Goal: Navigation & Orientation: Understand site structure

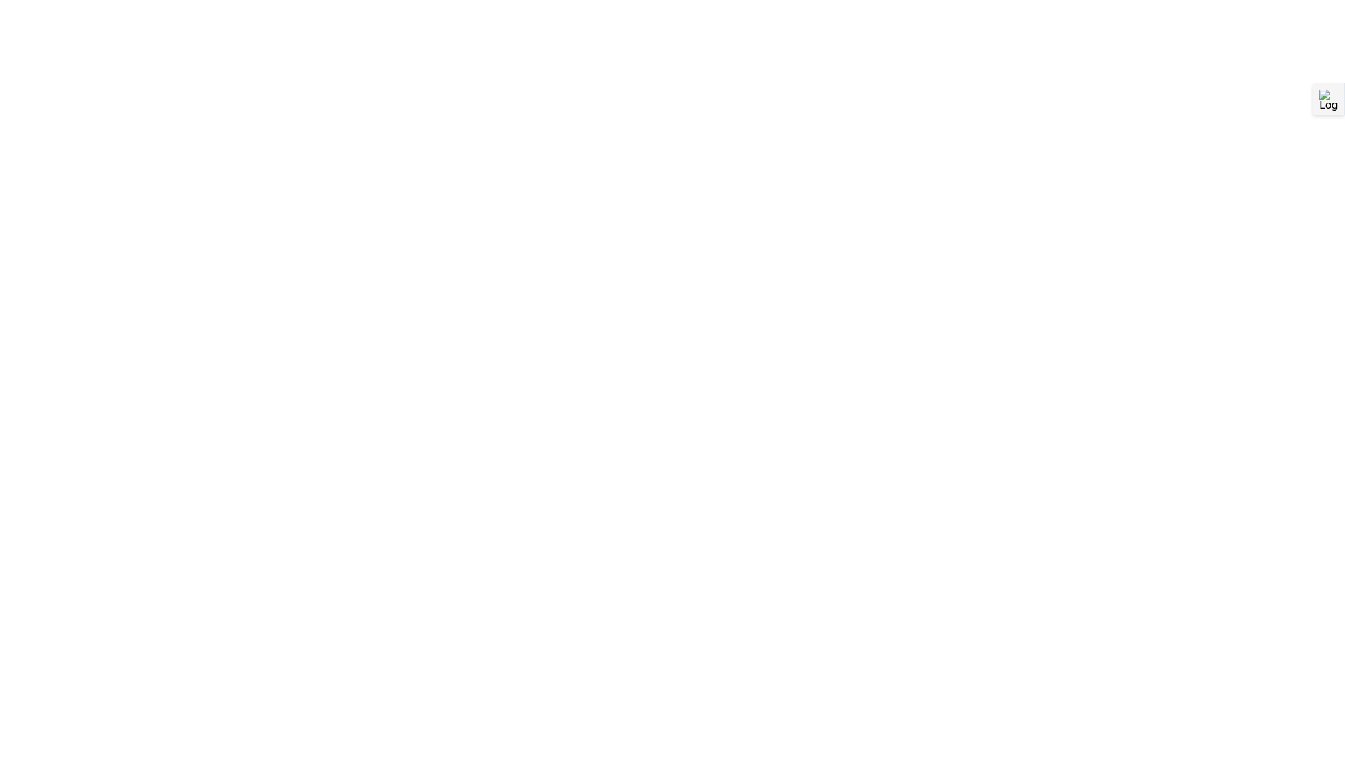
scroll to position [0, 4]
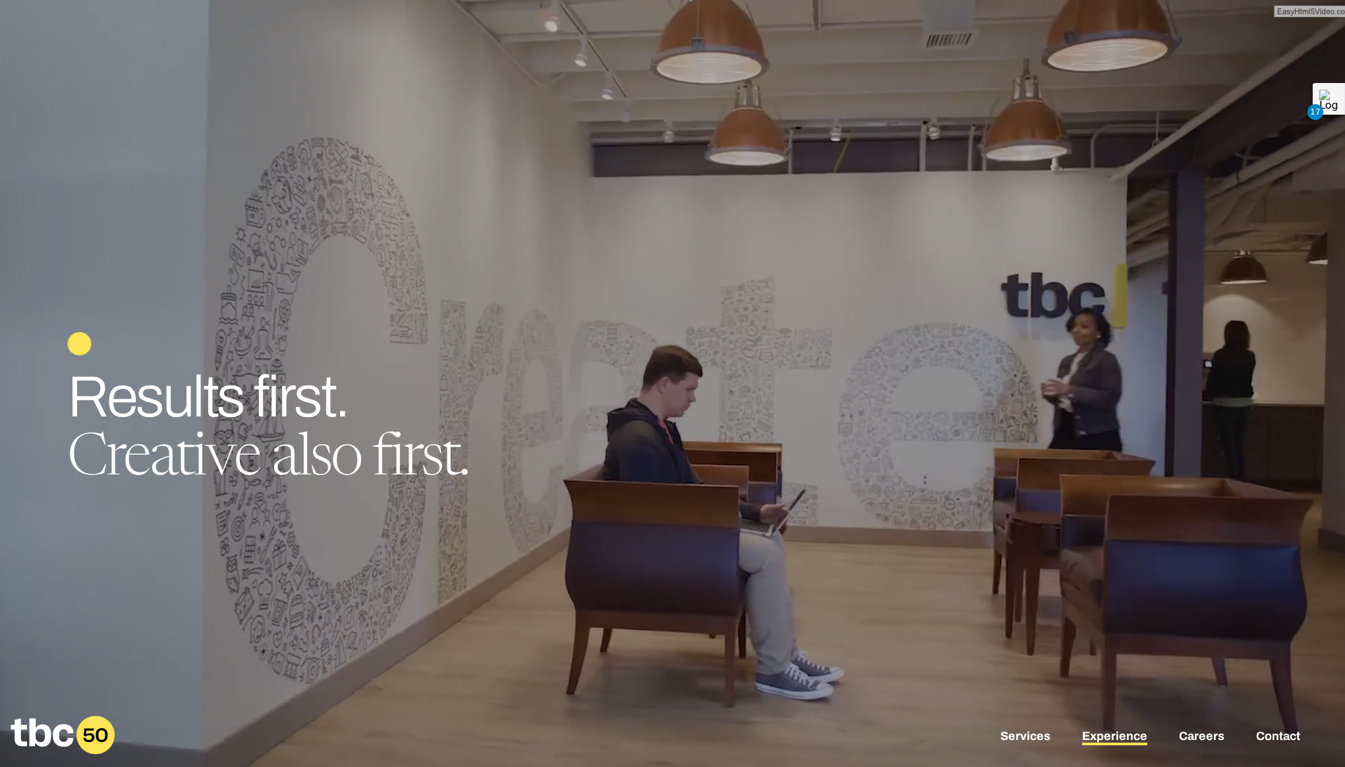
click at [1106, 737] on link "Experience" at bounding box center [1114, 737] width 65 height 16
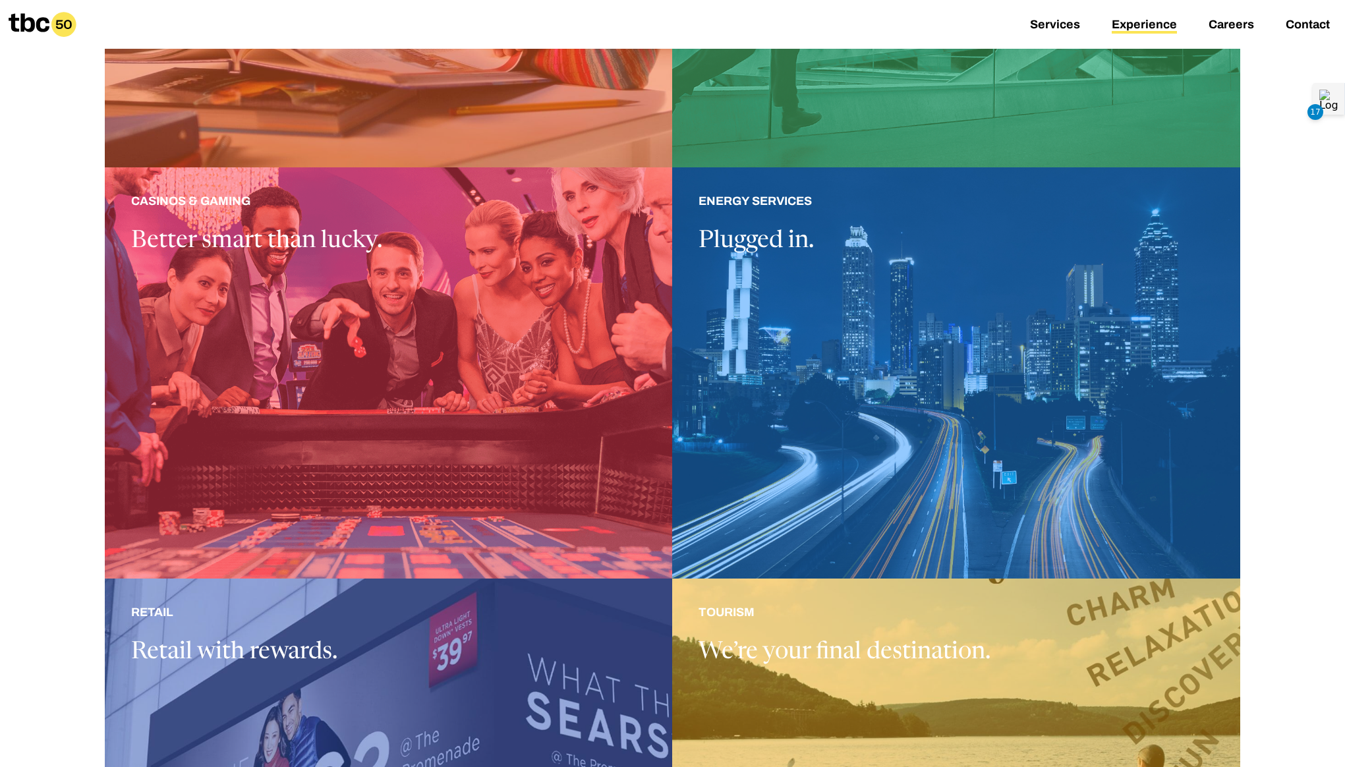
scroll to position [913, 0]
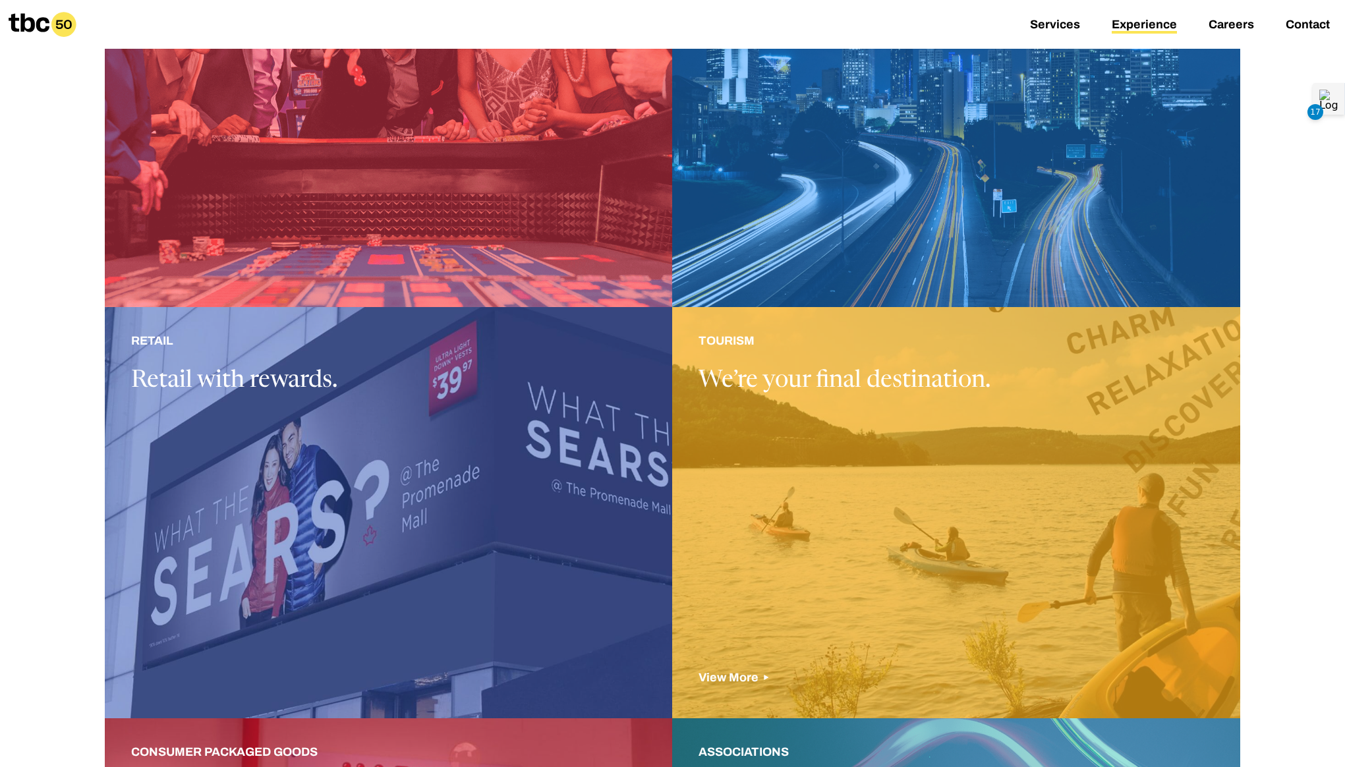
click at [919, 373] on div at bounding box center [955, 512] width 567 height 411
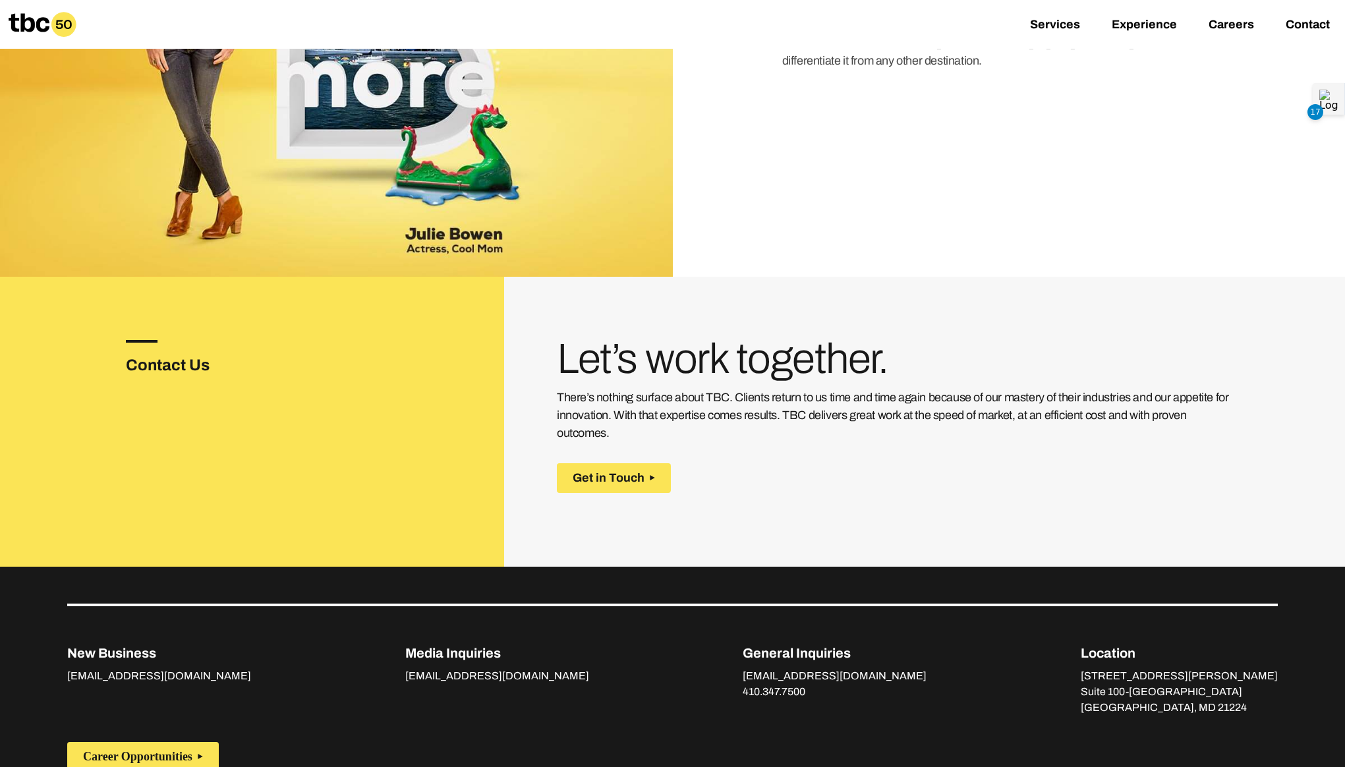
scroll to position [1915, 0]
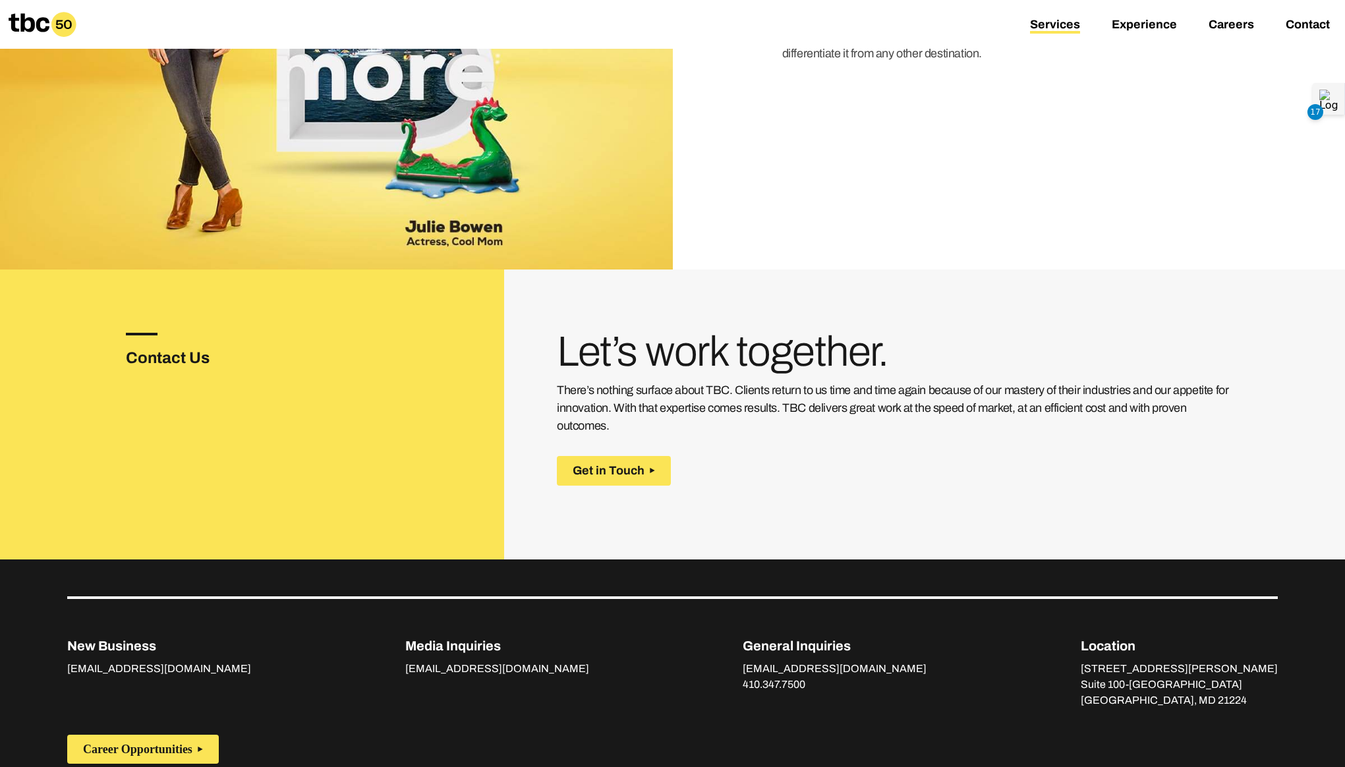
click at [1059, 23] on link "Services" at bounding box center [1055, 26] width 50 height 16
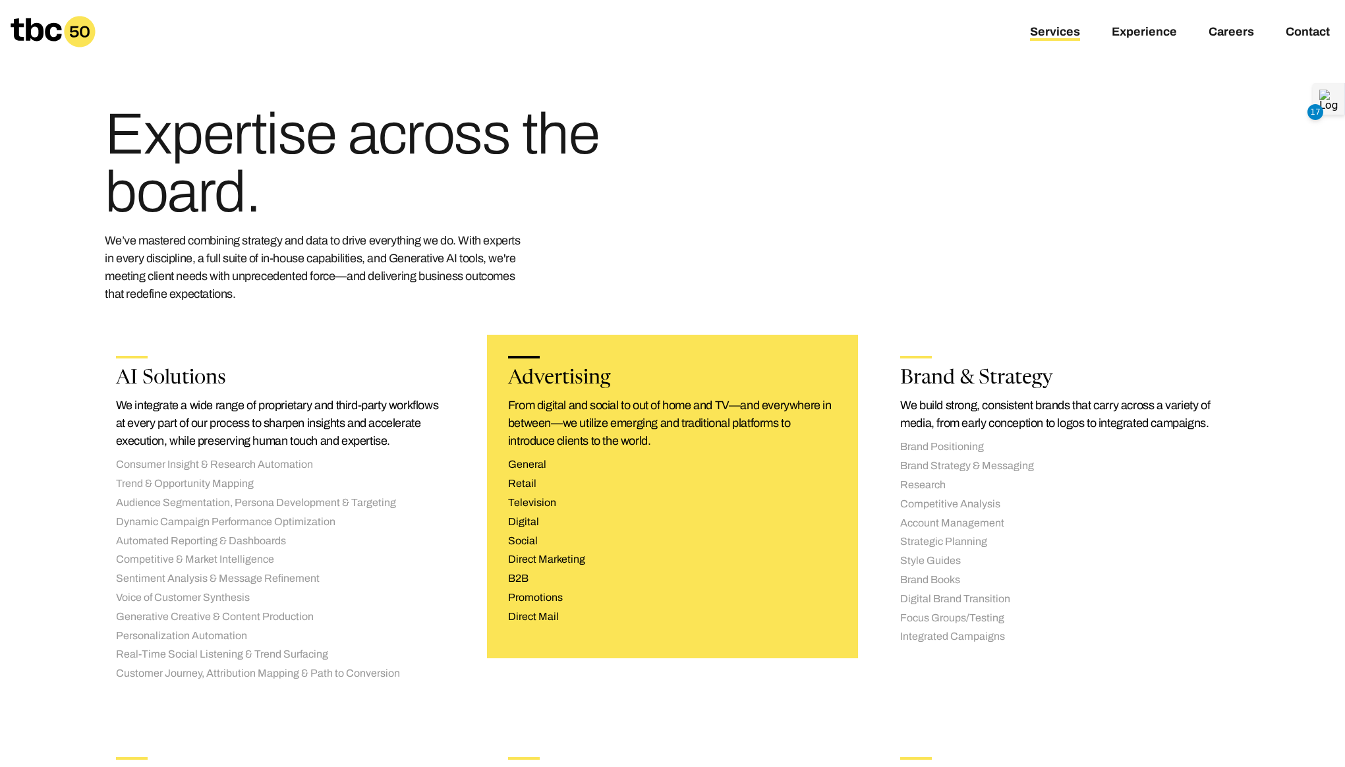
click at [633, 486] on li "Retail" at bounding box center [672, 484] width 329 height 14
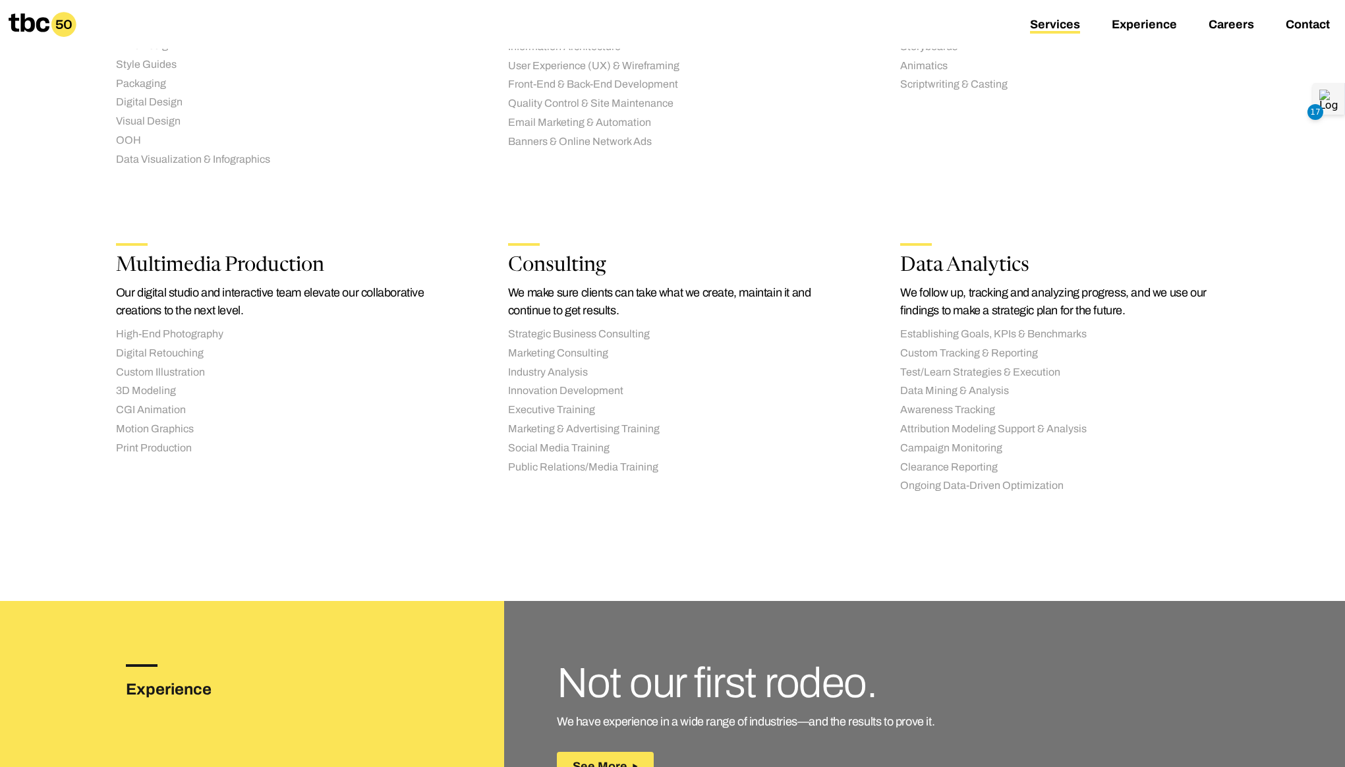
scroll to position [1519, 0]
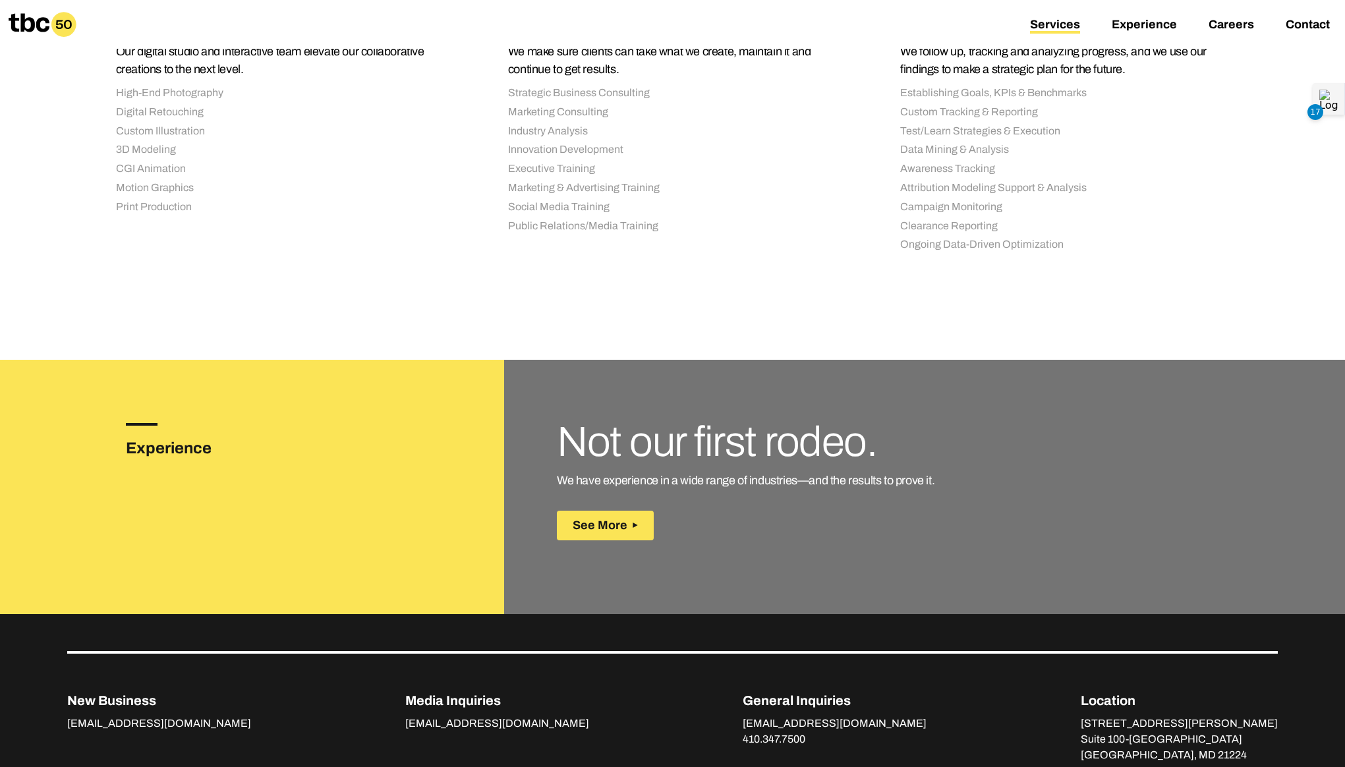
click at [1142, 15] on div "Services Experience Careers Contact" at bounding box center [1195, 25] width 300 height 32
click at [1142, 19] on link "Experience" at bounding box center [1144, 26] width 65 height 16
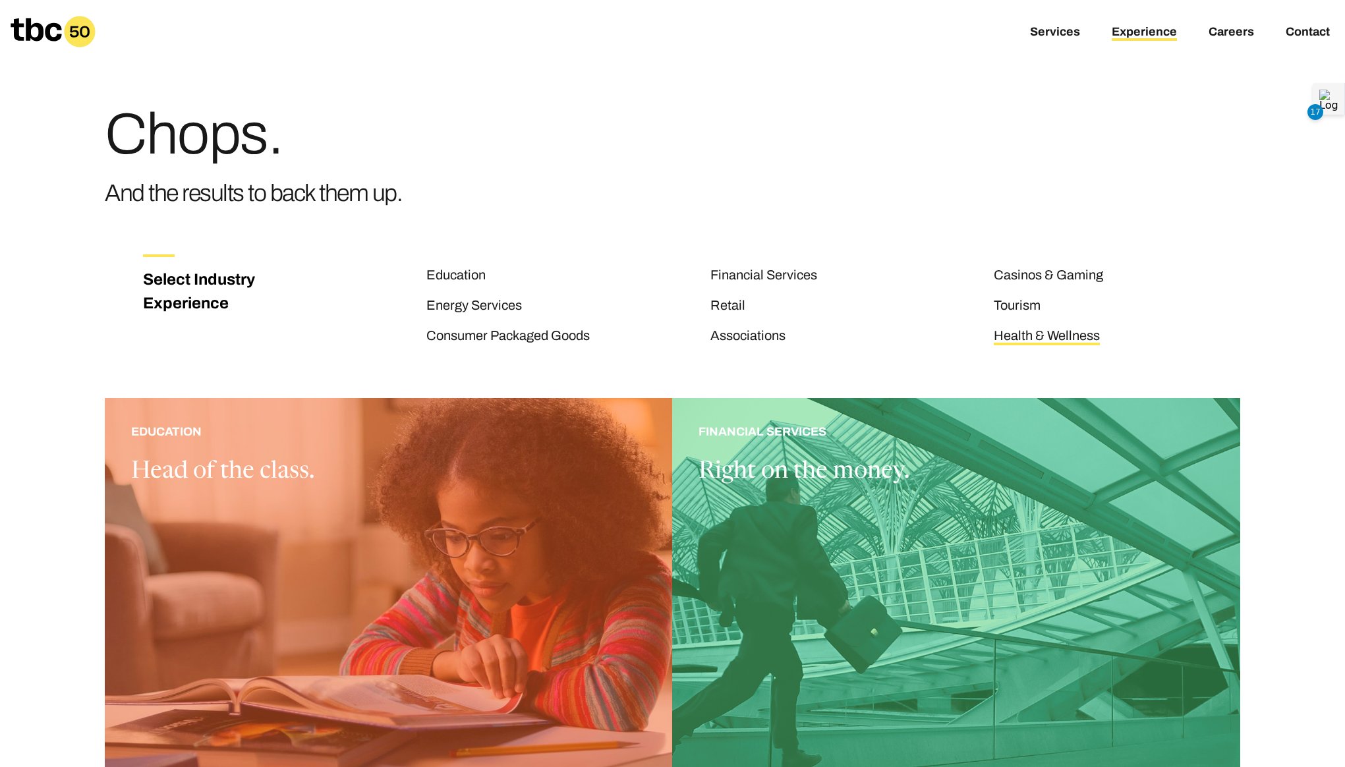
click at [1044, 333] on link "Health & Wellness" at bounding box center [1047, 336] width 106 height 17
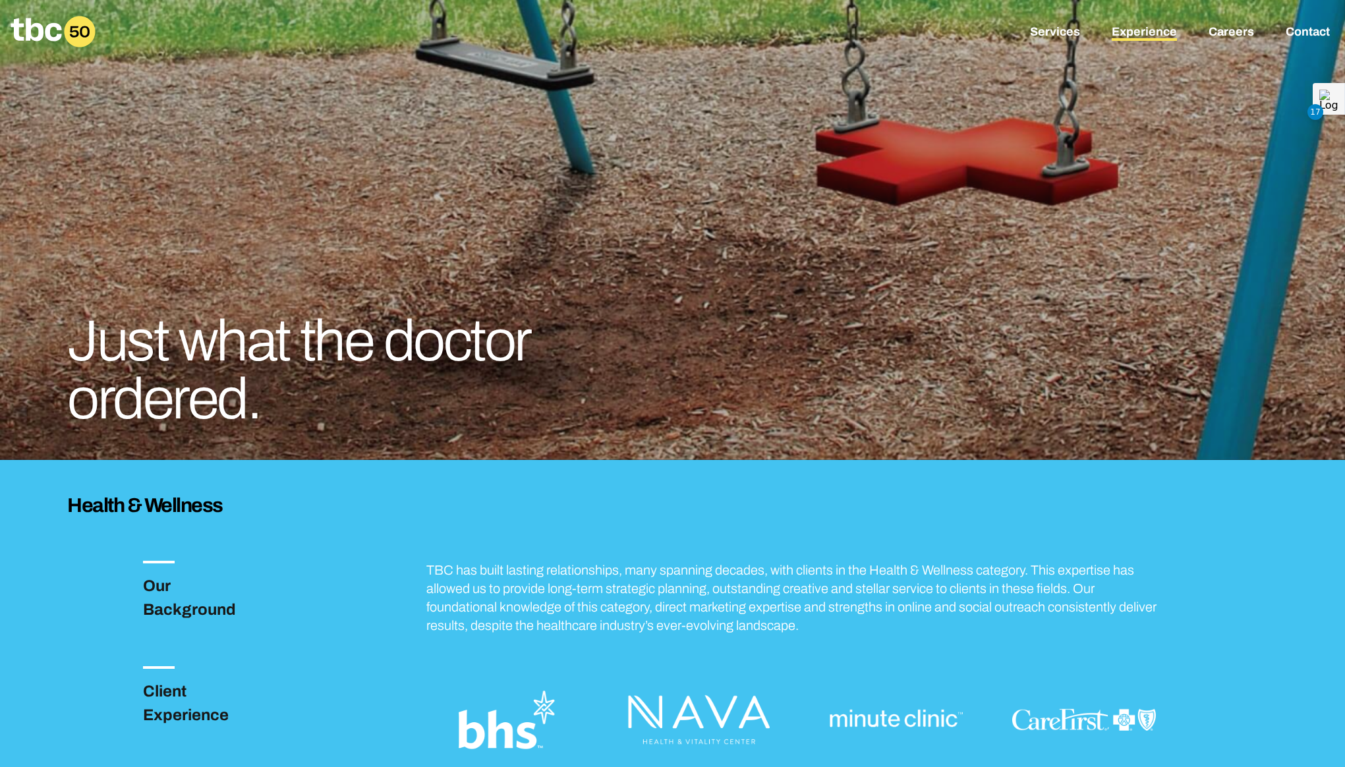
click at [1161, 29] on link "Experience" at bounding box center [1144, 33] width 65 height 16
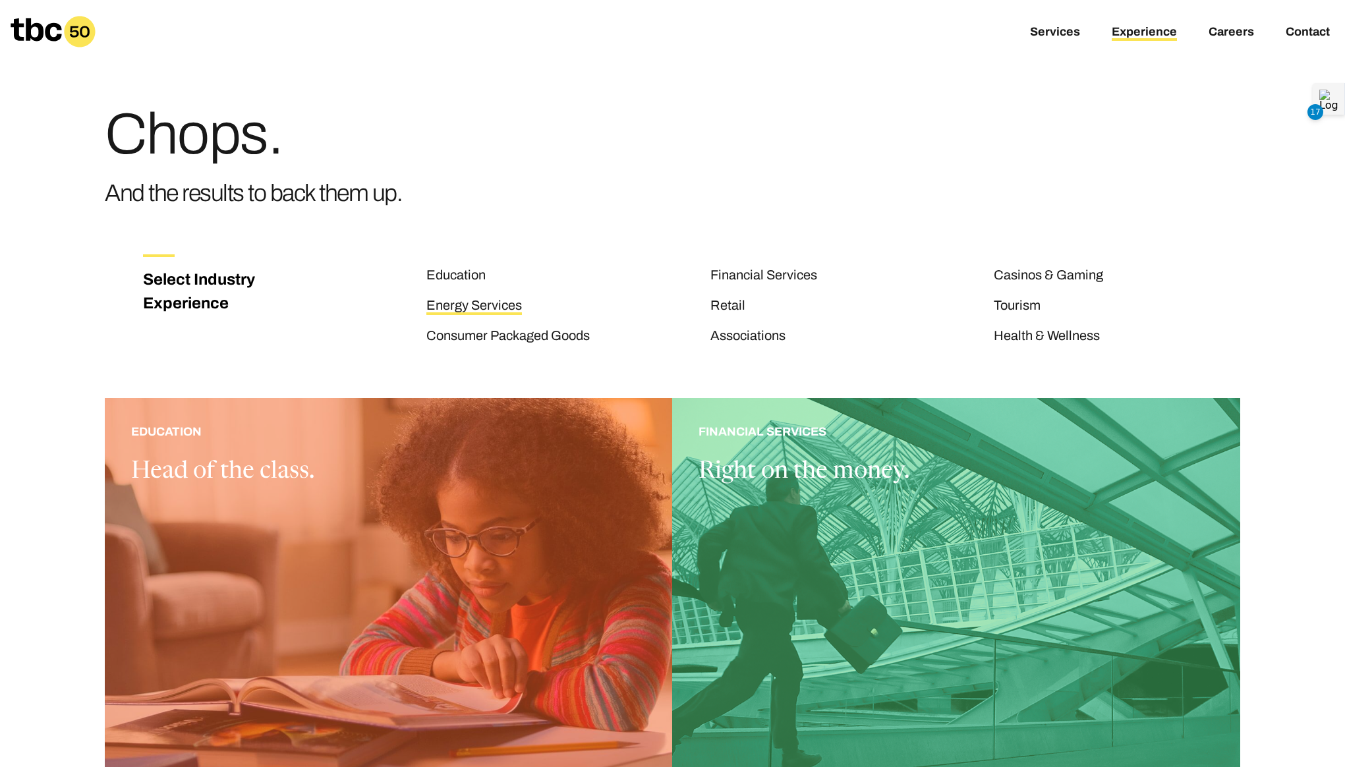
click at [499, 308] on link "Energy Services" at bounding box center [474, 306] width 96 height 17
